Goal: Information Seeking & Learning: Learn about a topic

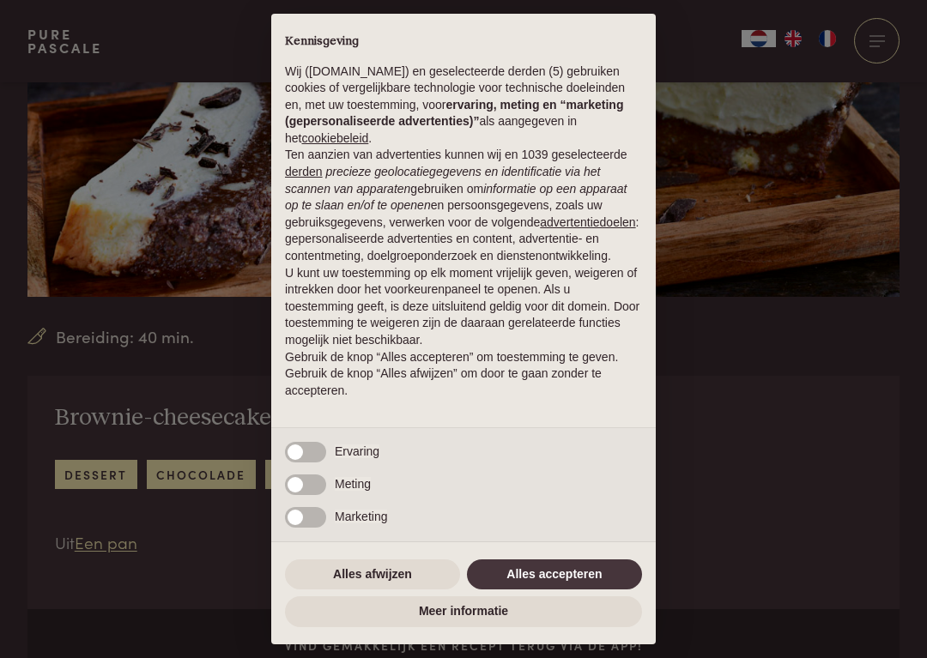
scroll to position [388, 0]
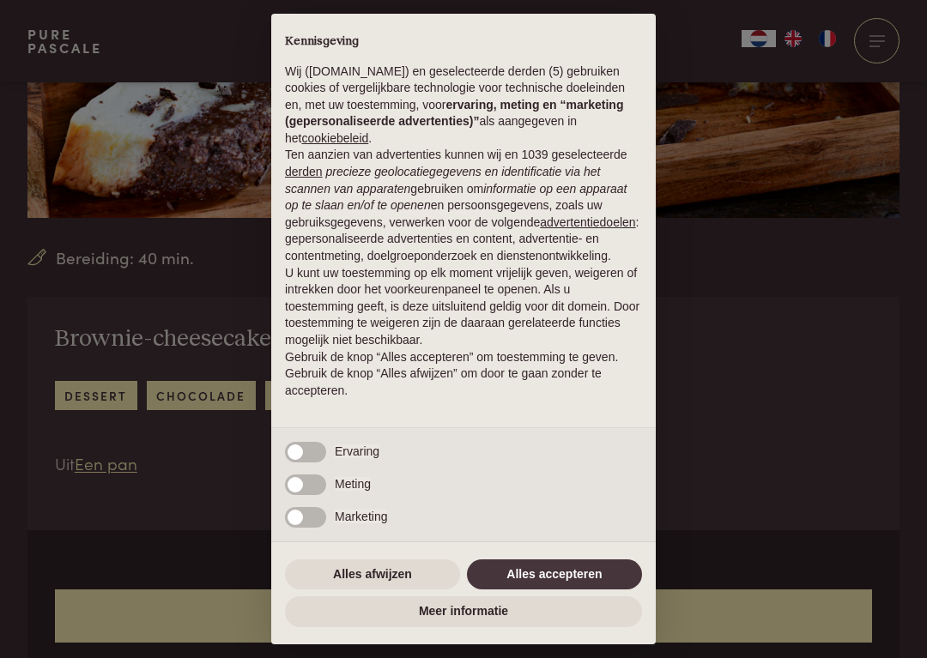
click at [59, 467] on div "× Kennisgeving Wij (purepascale.com) en geselecteerde derden (5) gebruiken cook…" at bounding box center [463, 329] width 927 height 658
click at [547, 572] on button "Alles accepteren" at bounding box center [554, 575] width 175 height 31
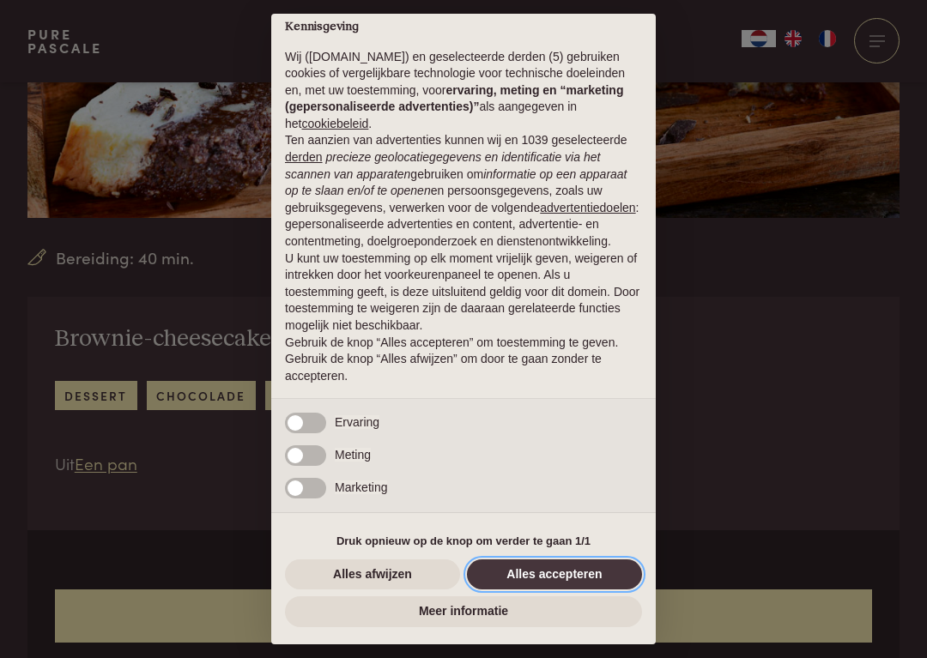
click at [545, 570] on button "Alles accepteren" at bounding box center [554, 575] width 175 height 31
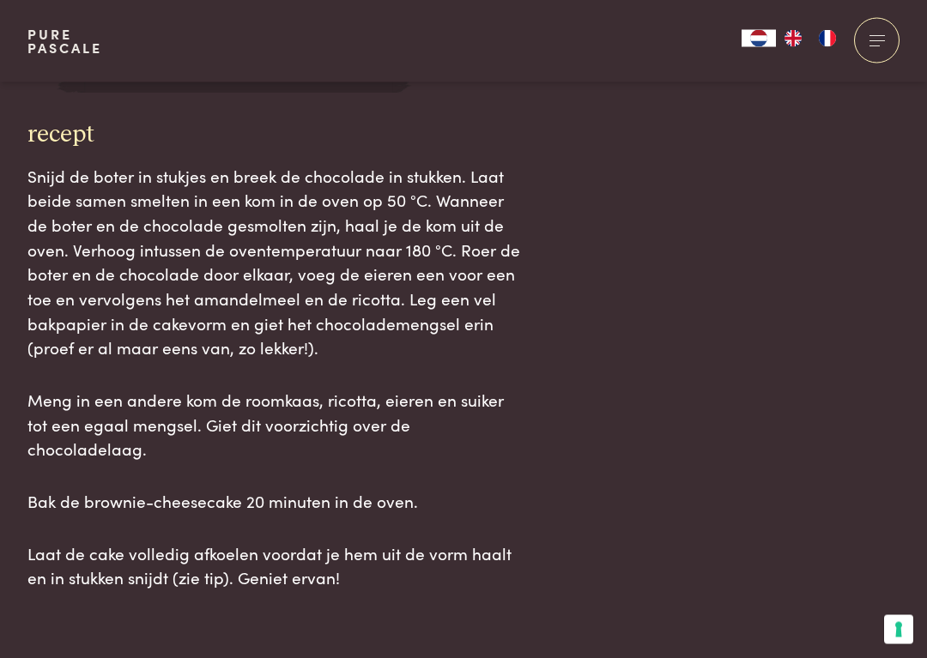
scroll to position [2040, 0]
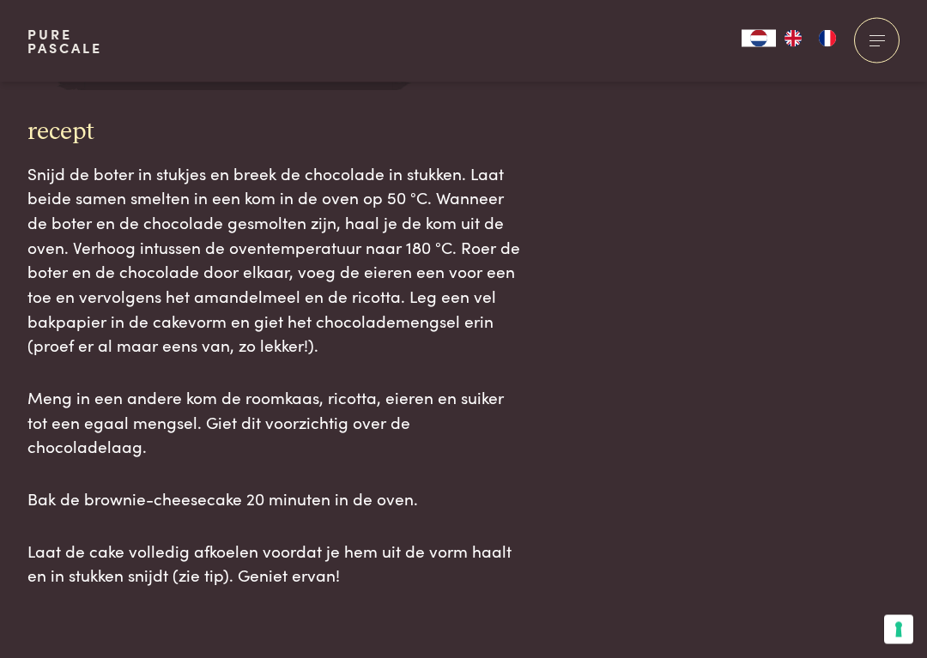
click at [50, 582] on main "Bereiding: 40 min. Brownie-cheesecake dessert chocolade cake Uit Een pan Vind g…" at bounding box center [463, 215] width 927 height 4510
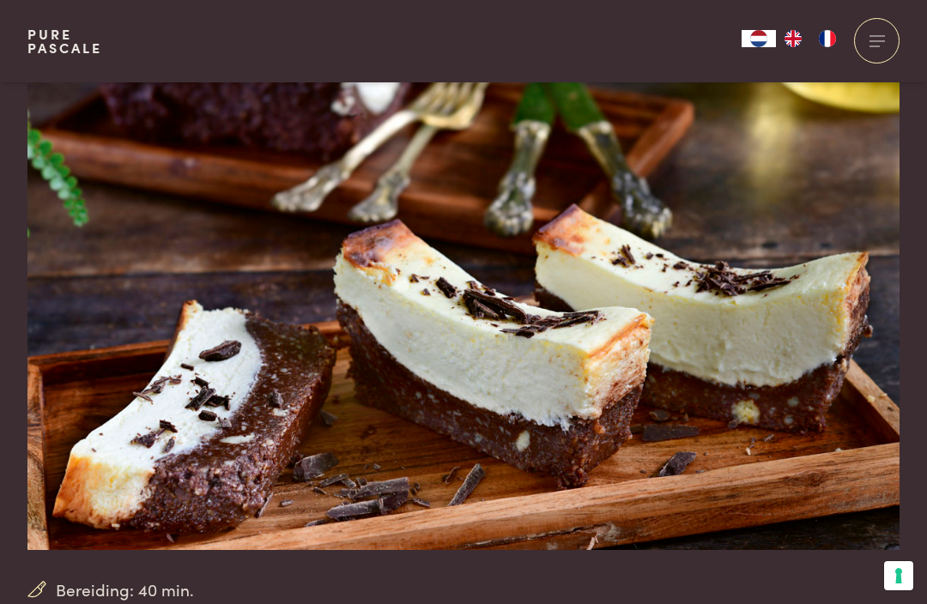
scroll to position [0, 0]
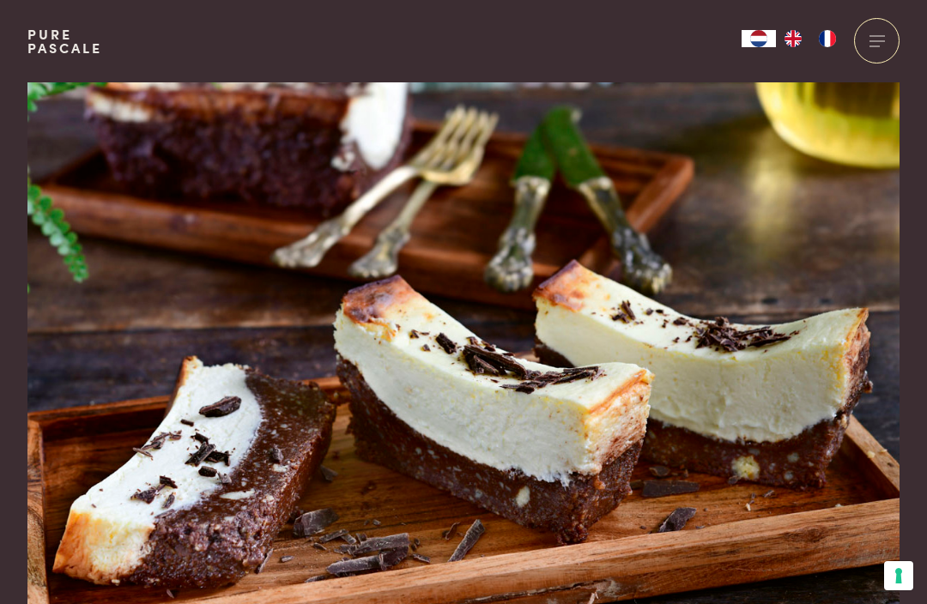
click at [883, 37] on div at bounding box center [877, 41] width 46 height 46
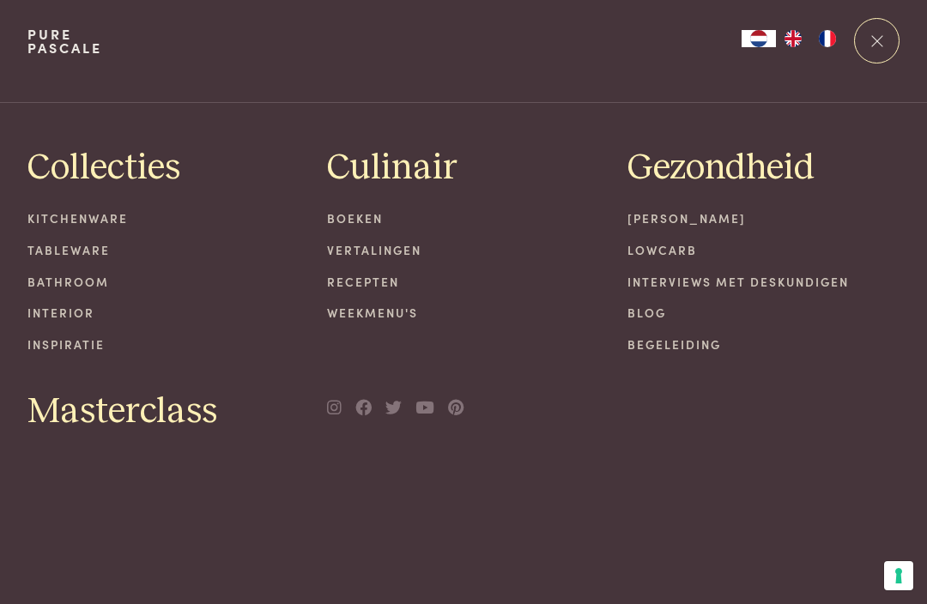
click at [383, 273] on link "Recepten" at bounding box center [463, 282] width 273 height 18
click at [370, 285] on link "Recepten" at bounding box center [463, 282] width 273 height 18
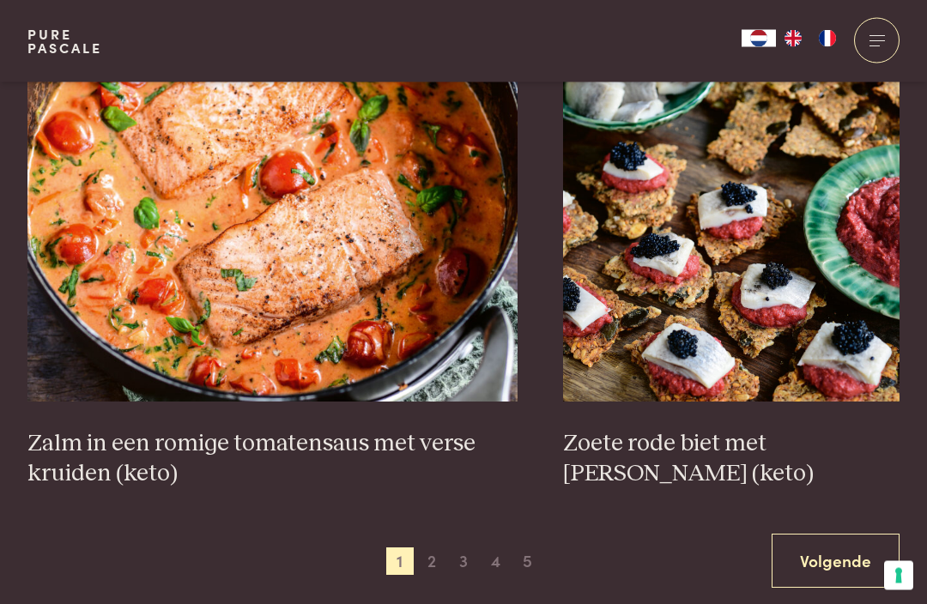
scroll to position [3015, 0]
